Goal: Task Accomplishment & Management: Complete application form

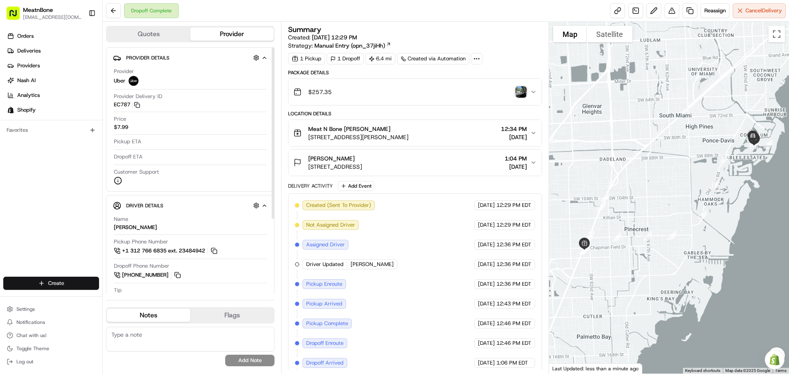
click at [73, 284] on html "MeatnBone [EMAIL_ADDRESS][DOMAIN_NAME] Toggle Sidebar Orders Deliveries Provide…" at bounding box center [394, 187] width 789 height 374
click at [130, 302] on link "Delivery" at bounding box center [149, 298] width 92 height 15
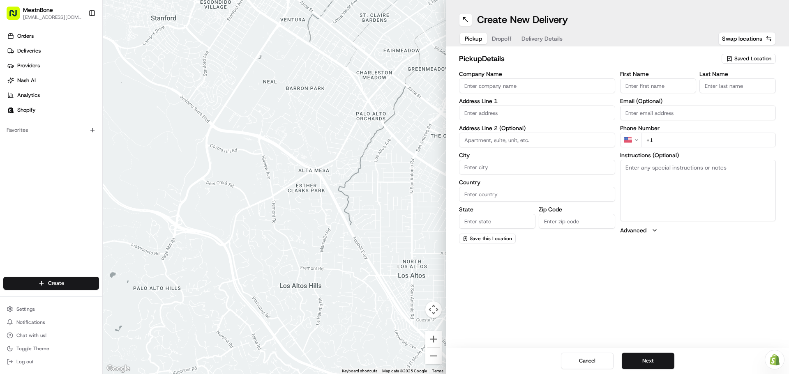
click at [651, 88] on input "First Name" at bounding box center [658, 85] width 76 height 15
type input "[PERSON_NAME]"
type input "Meat N Bone"
type input "[STREET_ADDRESS][PERSON_NAME]"
type input "[GEOGRAPHIC_DATA]"
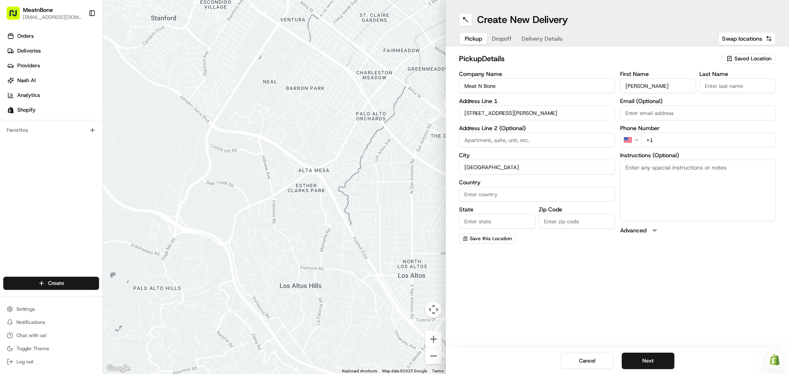
type input "[GEOGRAPHIC_DATA]"
type input "FL"
type input "33156"
type input "[PERSON_NAME]"
type input "[EMAIL_ADDRESS][DOMAIN_NAME]"
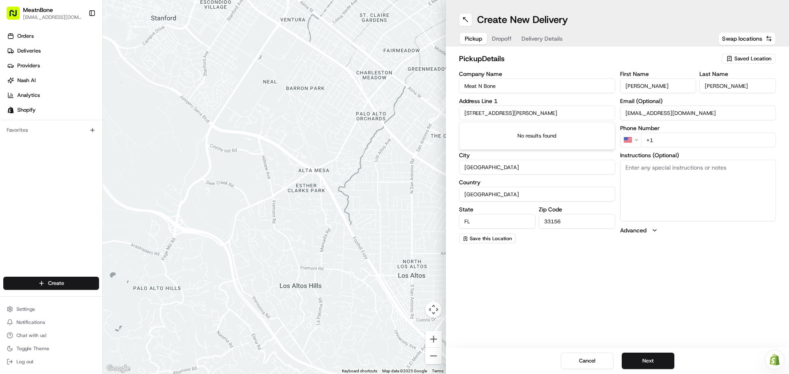
click at [682, 141] on input "+1" at bounding box center [708, 140] width 135 height 15
type input "[PHONE_NUMBER]"
click at [656, 360] on button "Next" at bounding box center [648, 361] width 53 height 16
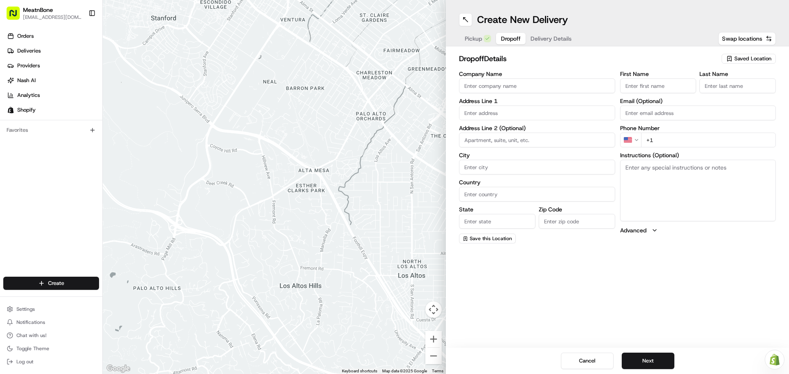
drag, startPoint x: 658, startPoint y: 88, endPoint x: 656, endPoint y: 80, distance: 8.7
click at [656, 86] on input "First Name" at bounding box center [658, 85] width 76 height 15
type input "[PERSON_NAME]"
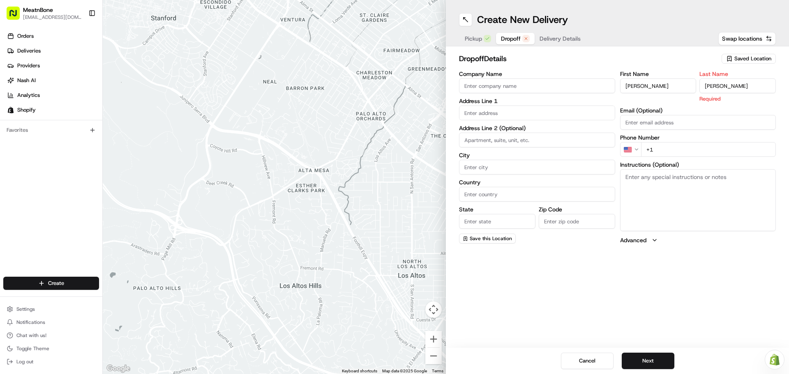
type input "[PERSON_NAME]"
click at [641, 122] on div "First Name [PERSON_NAME] Last Name [PERSON_NAME] Required Email (Optional) Phon…" at bounding box center [698, 157] width 156 height 173
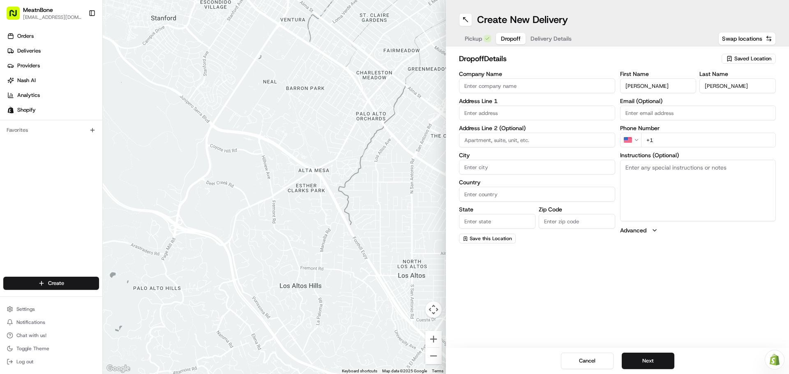
paste input "[EMAIL_ADDRESS][DOMAIN_NAME]"
type input "[EMAIL_ADDRESS][DOMAIN_NAME]"
click at [661, 138] on input "+1" at bounding box center [708, 140] width 135 height 15
paste input "[PHONE_NUMBER]"
type input "[PHONE_NUMBER]"
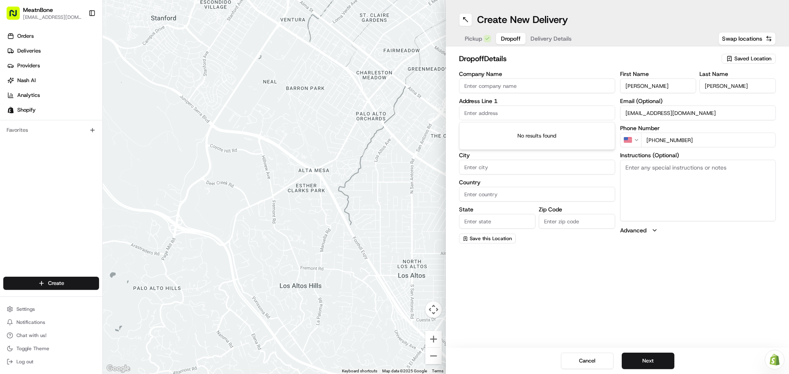
click at [517, 114] on input "text" at bounding box center [537, 113] width 156 height 15
paste input "[STREET_ADDRESS]"
click at [521, 130] on div "[STREET_ADDRESS]" at bounding box center [537, 130] width 152 height 12
type input "[STREET_ADDRESS]"
type input "Coral Gables"
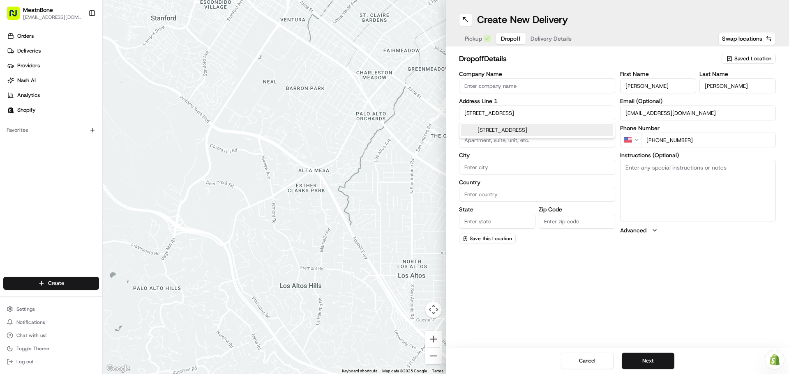
type input "[GEOGRAPHIC_DATA]"
type input "FL"
type input "33143"
type input "[STREET_ADDRESS]"
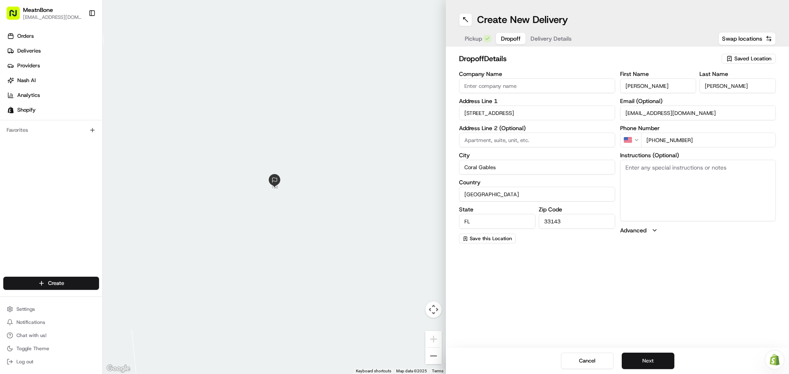
click at [660, 361] on button "Next" at bounding box center [648, 361] width 53 height 16
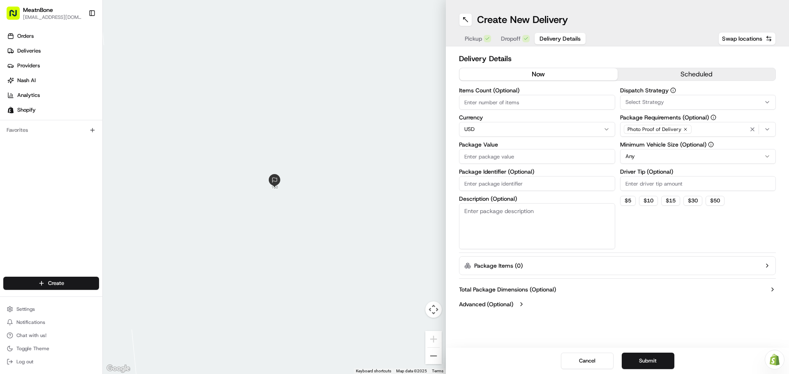
click at [498, 102] on input "Items Count (Optional)" at bounding box center [537, 102] width 156 height 15
type input "45"
click at [488, 154] on input "Package Value" at bounding box center [537, 156] width 156 height 15
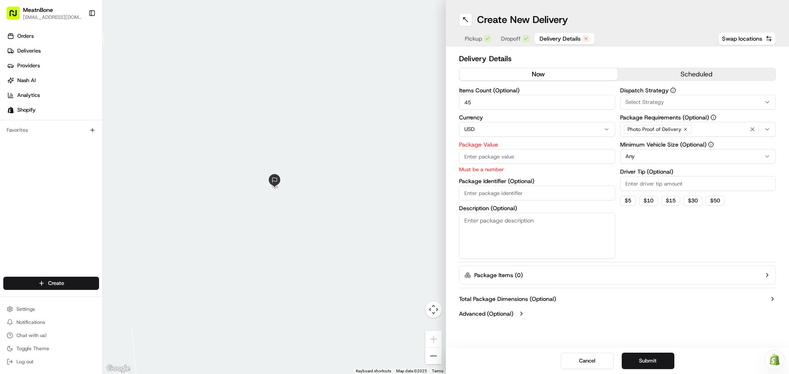
paste input "999.39"
type input "999.39"
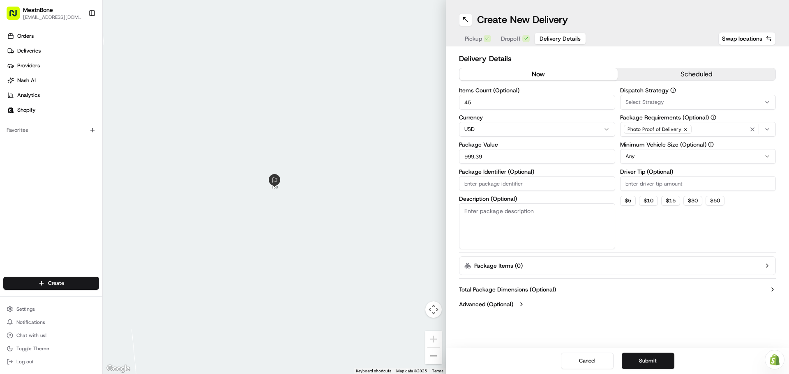
click at [498, 193] on div "Items Count (Optional) 45 Currency USD Package Value 999.39 Package Identifier …" at bounding box center [537, 169] width 156 height 162
paste input "252320"
type input "252320"
click at [649, 244] on div "Dispatch Strategy Select Strategy Package Requirements (Optional) Photo Proof o…" at bounding box center [698, 169] width 156 height 162
click at [628, 203] on button "$ 5" at bounding box center [628, 201] width 16 height 10
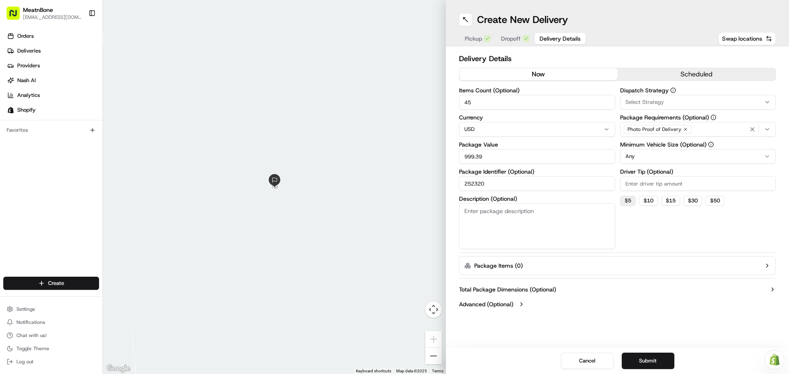
type input "5"
click at [653, 362] on button "Submit" at bounding box center [648, 361] width 53 height 16
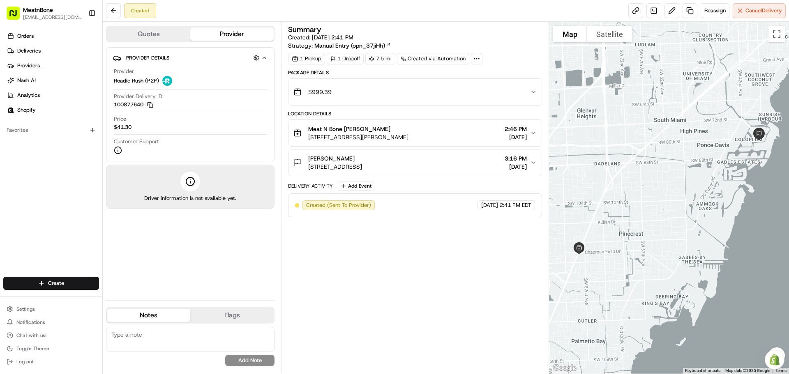
click at [262, 58] on icon "button" at bounding box center [264, 58] width 6 height 7
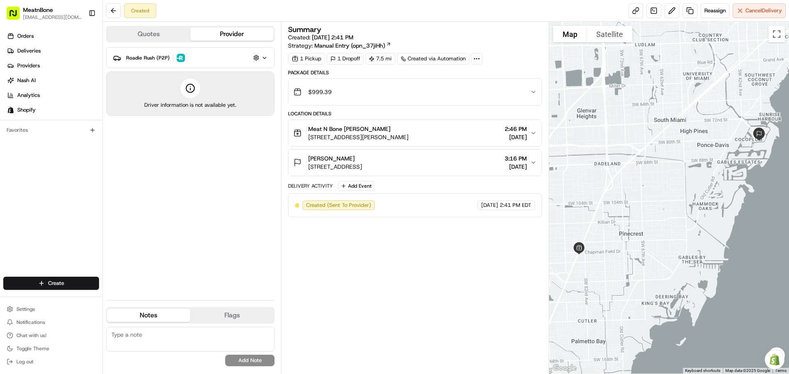
click at [262, 58] on icon "button" at bounding box center [264, 58] width 6 height 7
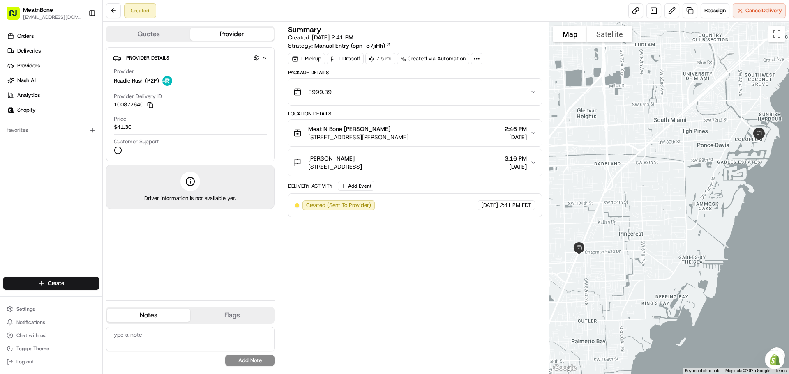
click at [170, 32] on button "Quotes" at bounding box center [148, 34] width 83 height 13
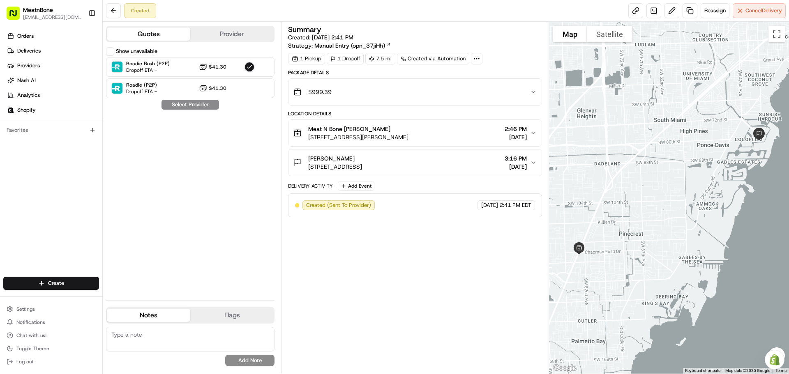
click at [231, 35] on button "Provider" at bounding box center [231, 34] width 83 height 13
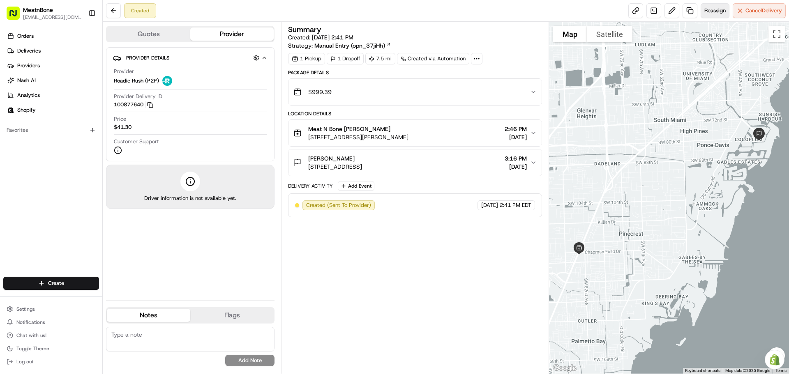
click at [719, 9] on span "Reassign" at bounding box center [714, 10] width 21 height 7
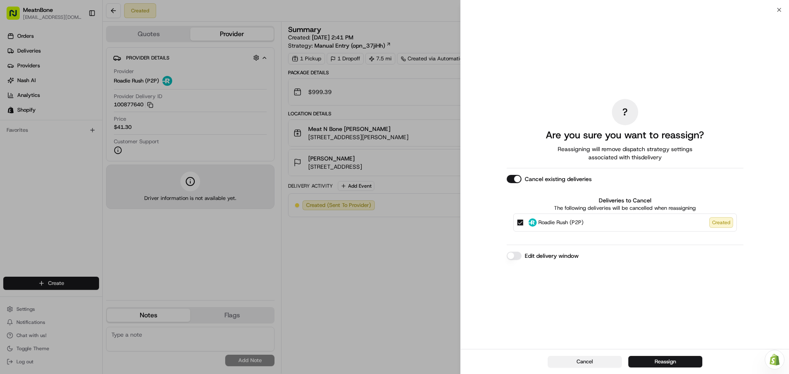
click at [588, 362] on button "Cancel" at bounding box center [585, 362] width 74 height 12
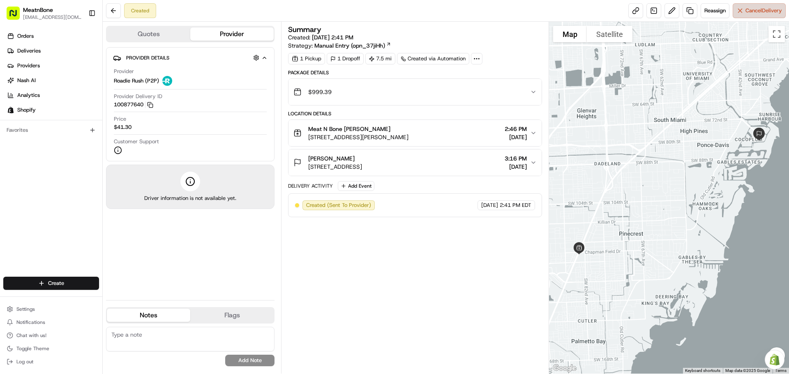
click at [752, 7] on span "Cancel Delivery" at bounding box center [763, 10] width 37 height 7
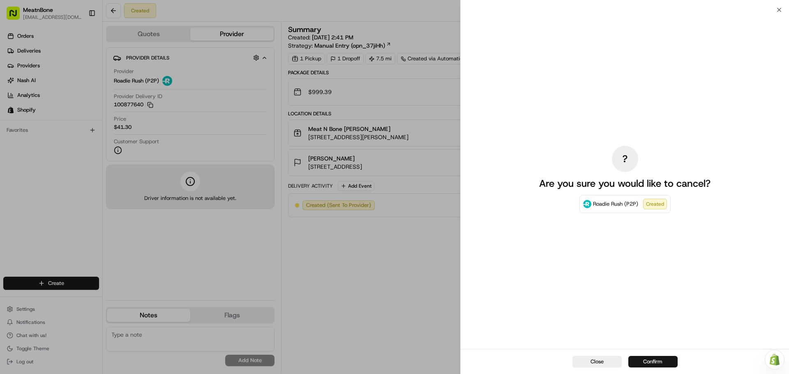
click at [651, 362] on button "Confirm" at bounding box center [652, 362] width 49 height 12
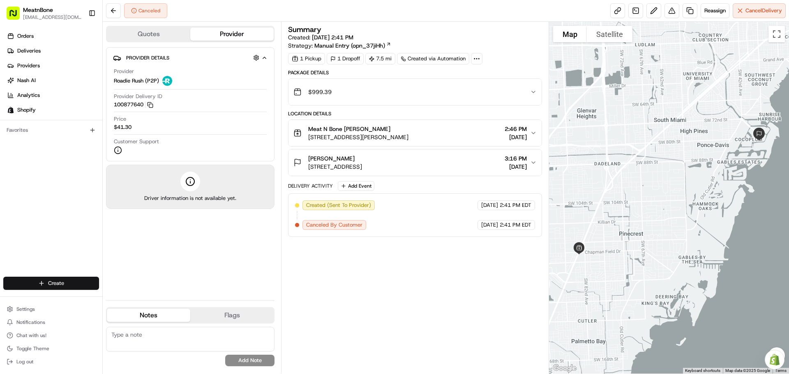
click at [64, 284] on html "MeatnBone [EMAIL_ADDRESS][DOMAIN_NAME] Toggle Sidebar Orders Deliveries Provide…" at bounding box center [394, 187] width 789 height 374
click at [148, 298] on link "Delivery" at bounding box center [149, 298] width 92 height 15
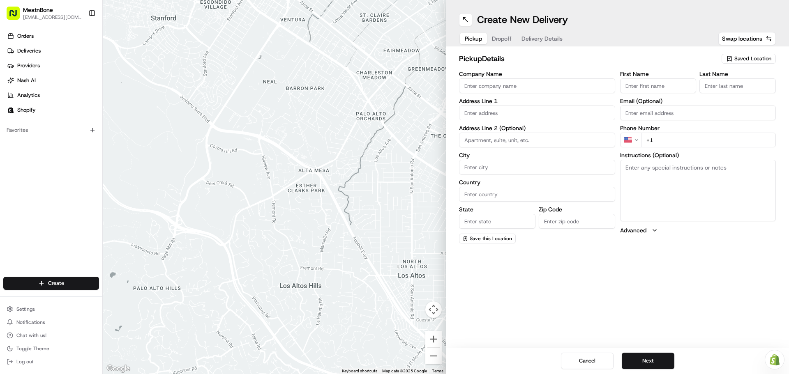
click at [648, 85] on input "First Name" at bounding box center [658, 85] width 76 height 15
type input "[PERSON_NAME]"
type input "Meat N Bone"
type input "[STREET_ADDRESS][PERSON_NAME]"
type input "[GEOGRAPHIC_DATA]"
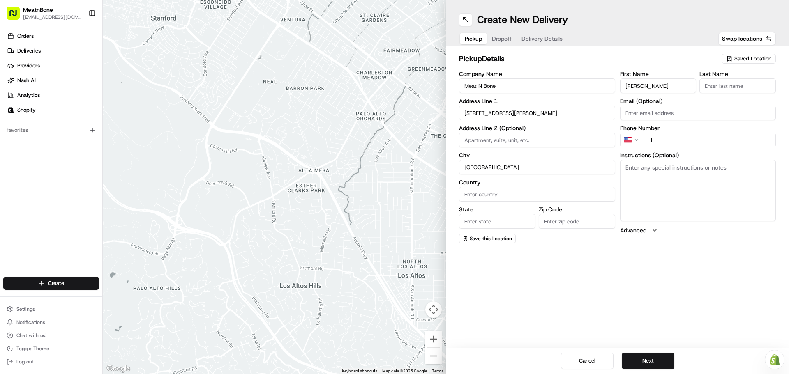
type input "[GEOGRAPHIC_DATA]"
type input "FL"
type input "33156"
type input "[PERSON_NAME]"
type input "[EMAIL_ADDRESS][DOMAIN_NAME]"
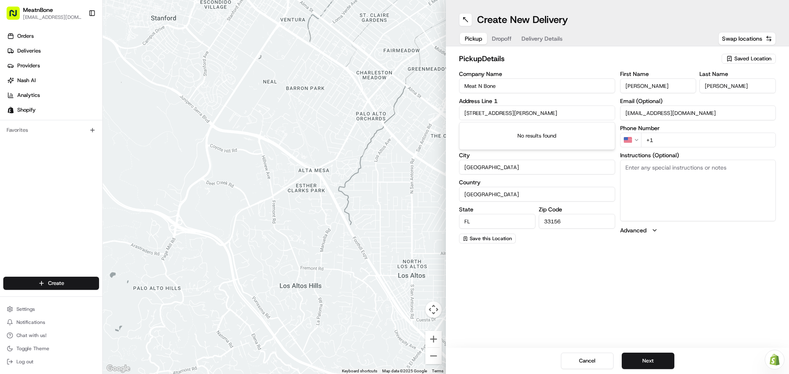
click at [664, 140] on input "+1" at bounding box center [708, 140] width 135 height 15
type input "[PHONE_NUMBER]"
click at [649, 364] on button "Next" at bounding box center [648, 361] width 53 height 16
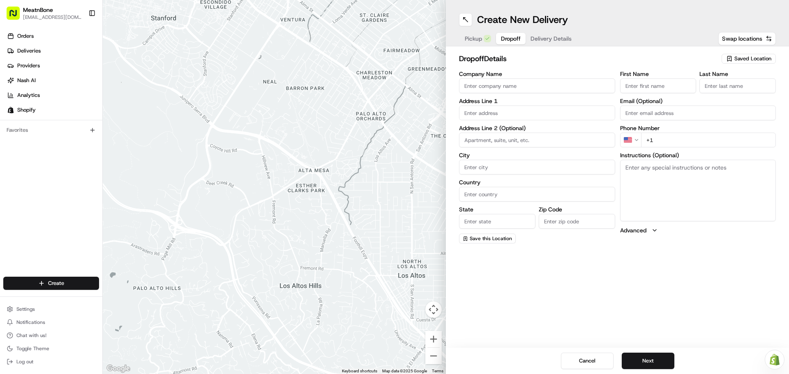
click at [660, 85] on input "First Name" at bounding box center [658, 85] width 76 height 15
type input "[PERSON_NAME]"
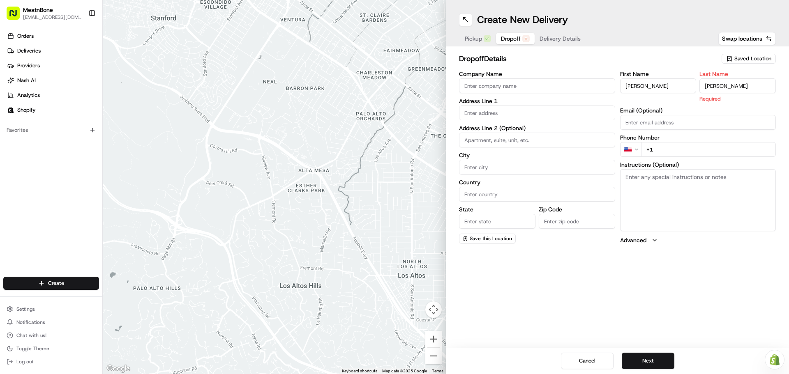
type input "[PERSON_NAME]"
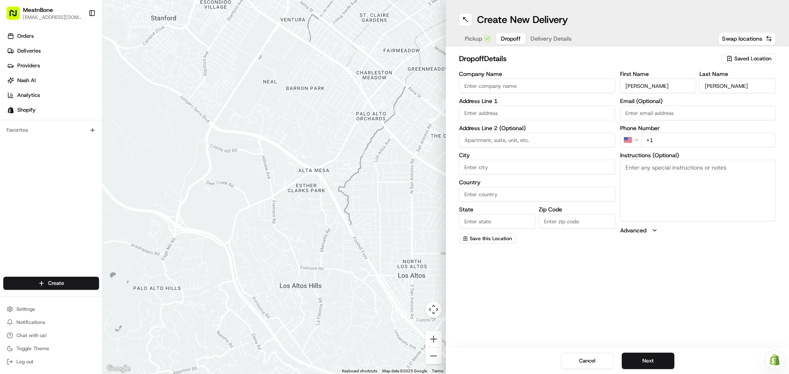
paste input "[EMAIL_ADDRESS][DOMAIN_NAME]"
type input "[EMAIL_ADDRESS][DOMAIN_NAME]"
click at [664, 142] on input "+1" at bounding box center [708, 140] width 135 height 15
paste input "[PHONE_NUMBER]"
type input "[PHONE_NUMBER]"
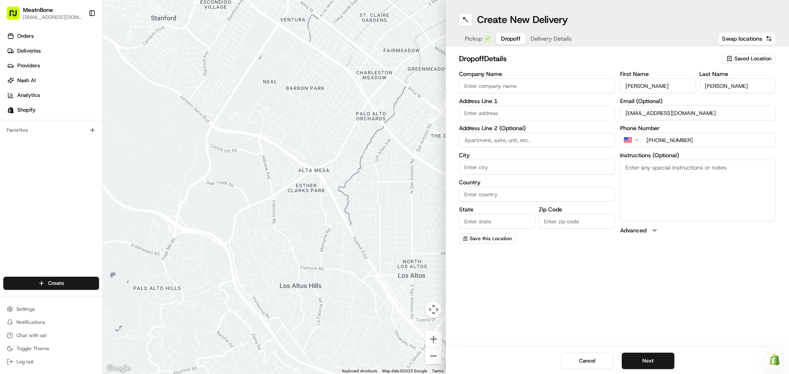
click at [529, 110] on input "text" at bounding box center [537, 113] width 156 height 15
paste input "[STREET_ADDRESS]"
click at [525, 129] on div "[STREET_ADDRESS]" at bounding box center [537, 130] width 152 height 12
type input "[STREET_ADDRESS]"
type input "Coral Gables"
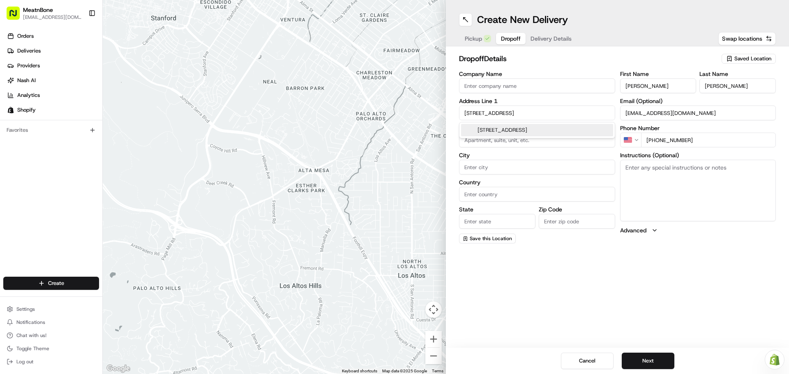
type input "[GEOGRAPHIC_DATA]"
type input "FL"
type input "33143"
type input "[STREET_ADDRESS]"
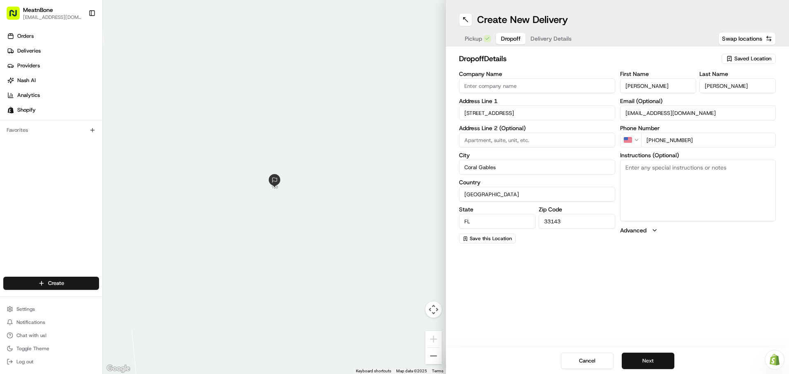
click at [665, 362] on button "Next" at bounding box center [648, 361] width 53 height 16
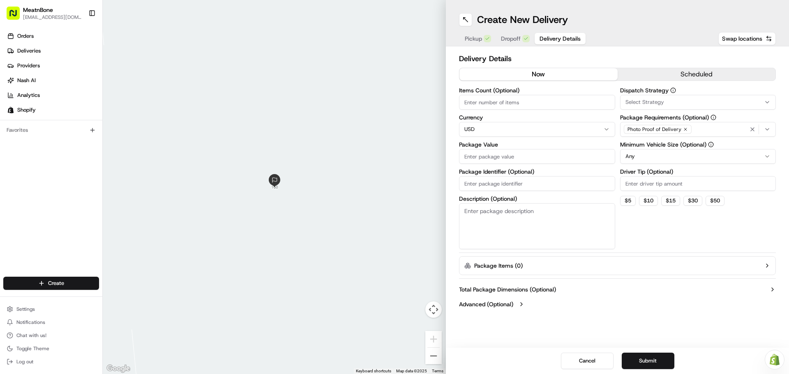
click at [515, 105] on input "Items Count (Optional)" at bounding box center [537, 102] width 156 height 15
type input "45"
click at [497, 158] on input "Package Value" at bounding box center [537, 156] width 156 height 15
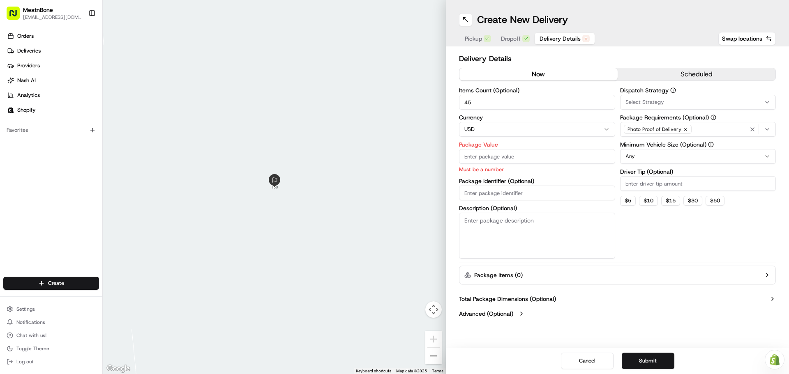
paste input "999.39"
type input "999.39"
click at [493, 194] on div "Items Count (Optional) 45 Currency USD Package Value 999.39 Must be a number Pa…" at bounding box center [537, 173] width 156 height 171
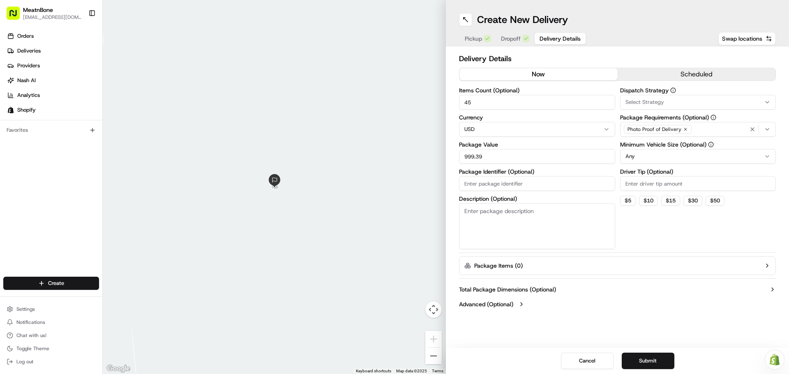
paste input "252320"
click at [600, 237] on textarea "Description (Optional)" at bounding box center [537, 226] width 156 height 46
click at [722, 129] on div "Photo Proof of Delivery" at bounding box center [698, 129] width 152 height 12
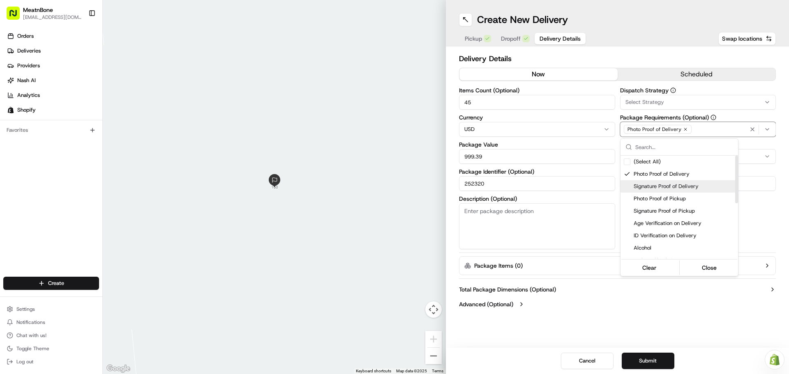
click at [670, 185] on span "Signature Proof of Delivery" at bounding box center [684, 186] width 101 height 7
click at [699, 265] on button "Close" at bounding box center [709, 268] width 56 height 12
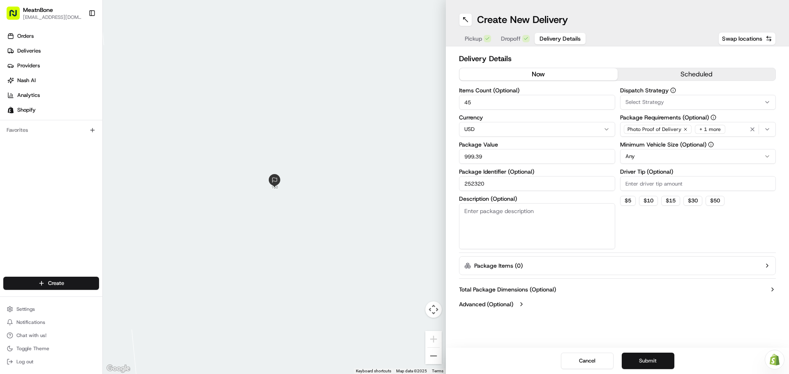
click at [639, 361] on button "Submit" at bounding box center [648, 361] width 53 height 16
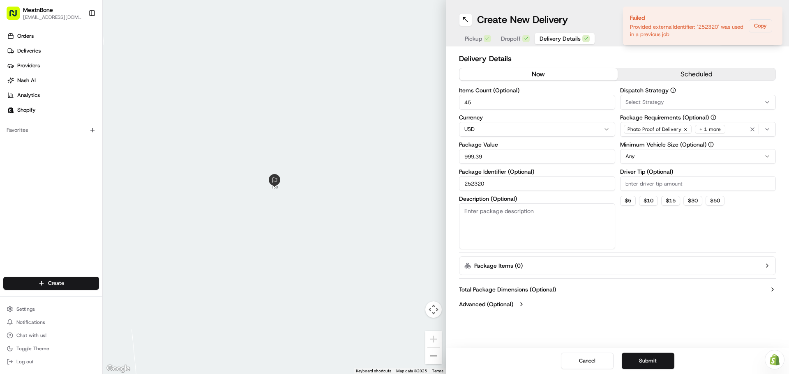
click at [498, 183] on input "252320" at bounding box center [537, 183] width 156 height 15
type input "252320_2"
click at [658, 360] on button "Submit" at bounding box center [648, 361] width 53 height 16
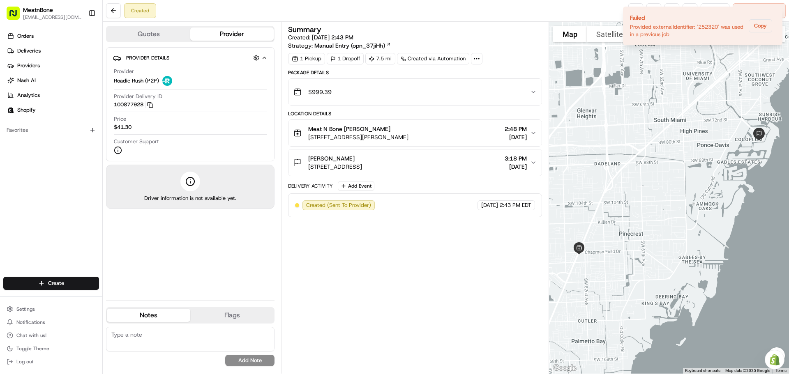
click at [266, 59] on icon "button" at bounding box center [264, 58] width 6 height 7
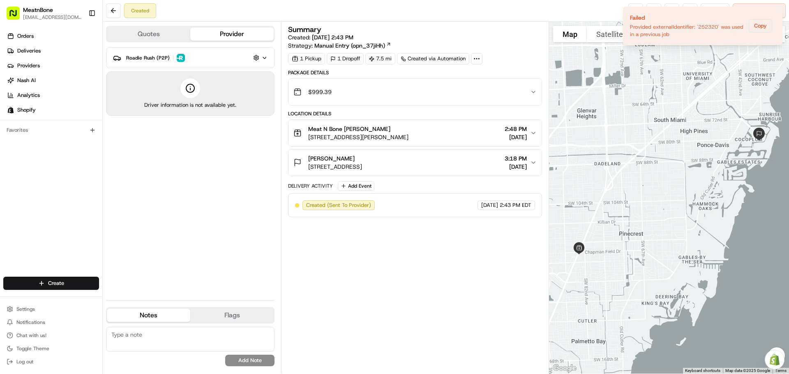
click at [266, 59] on icon "button" at bounding box center [264, 58] width 6 height 7
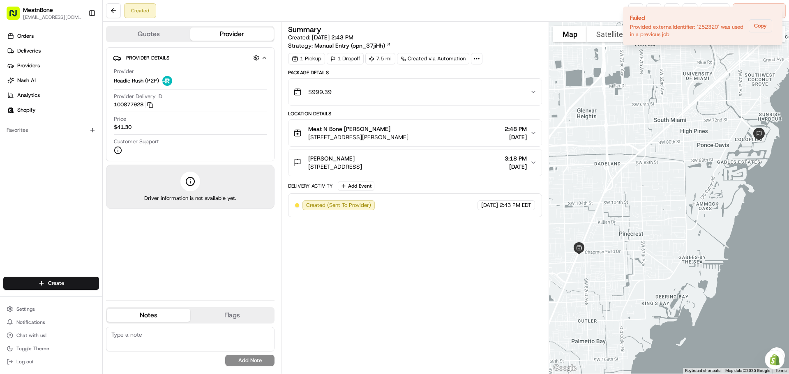
click at [153, 34] on button "Quotes" at bounding box center [148, 34] width 83 height 13
click at [232, 33] on button "Provider" at bounding box center [231, 34] width 83 height 13
click at [778, 13] on icon "Notifications (F8)" at bounding box center [775, 13] width 7 height 7
